Goal: Book appointment/travel/reservation

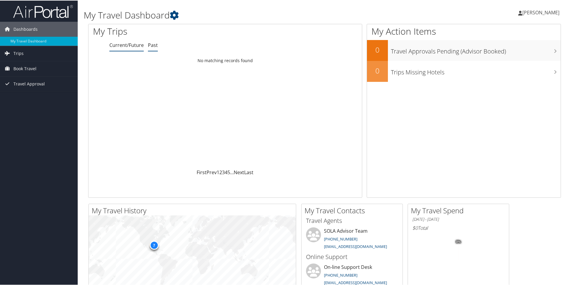
click at [153, 45] on link "Past" at bounding box center [153, 44] width 10 height 7
click at [116, 45] on link "Current/Future" at bounding box center [126, 44] width 34 height 7
click at [22, 68] on span "Book Travel" at bounding box center [24, 68] width 23 height 15
click at [21, 51] on span "Trips" at bounding box center [18, 52] width 10 height 15
click at [30, 64] on link "Current/Future Trips" at bounding box center [39, 64] width 78 height 9
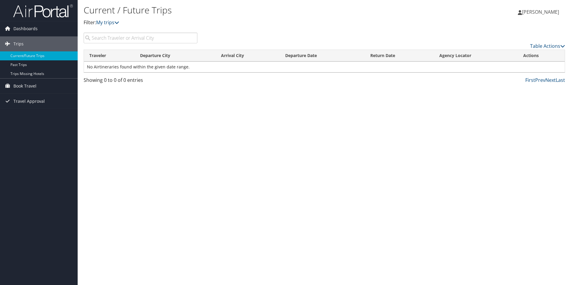
click at [181, 69] on td "No Airtineraries found within the given date range." at bounding box center [324, 67] width 481 height 11
click at [151, 36] on input "search" at bounding box center [141, 38] width 114 height 11
click at [33, 87] on span "Book Travel" at bounding box center [24, 86] width 23 height 15
click at [31, 98] on link "Approval Request (Beta)" at bounding box center [39, 98] width 78 height 9
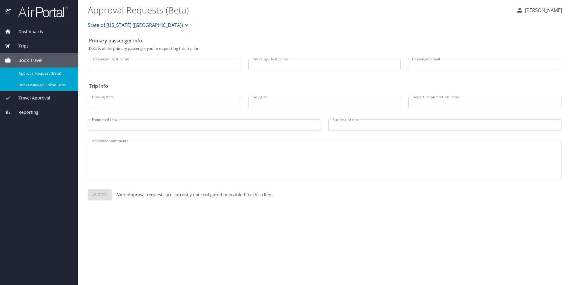
click at [40, 86] on span "Book/Manage Online Trips" at bounding box center [45, 85] width 53 height 6
